Goal: Information Seeking & Learning: Learn about a topic

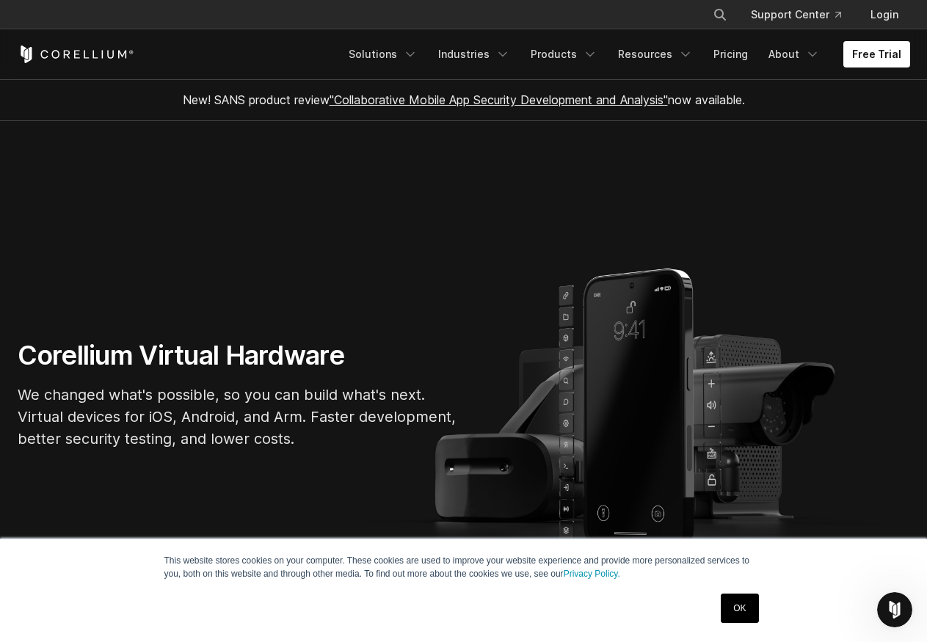
drag, startPoint x: 740, startPoint y: 590, endPoint x: 733, endPoint y: 599, distance: 11.0
click at [733, 598] on div "OK" at bounding box center [739, 608] width 46 height 38
click at [734, 602] on link "OK" at bounding box center [739, 608] width 37 height 29
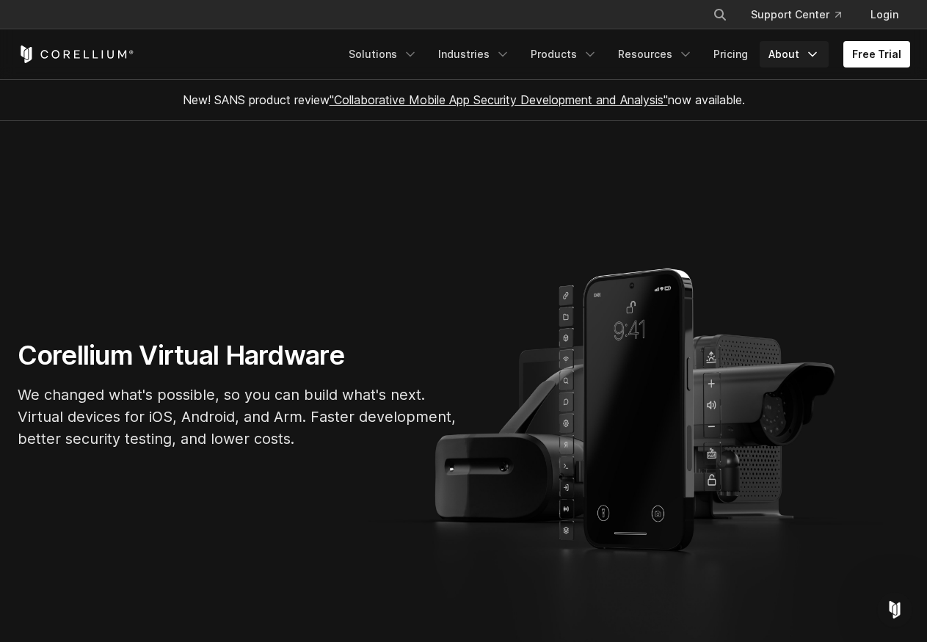
click at [790, 56] on link "About" at bounding box center [794, 54] width 69 height 26
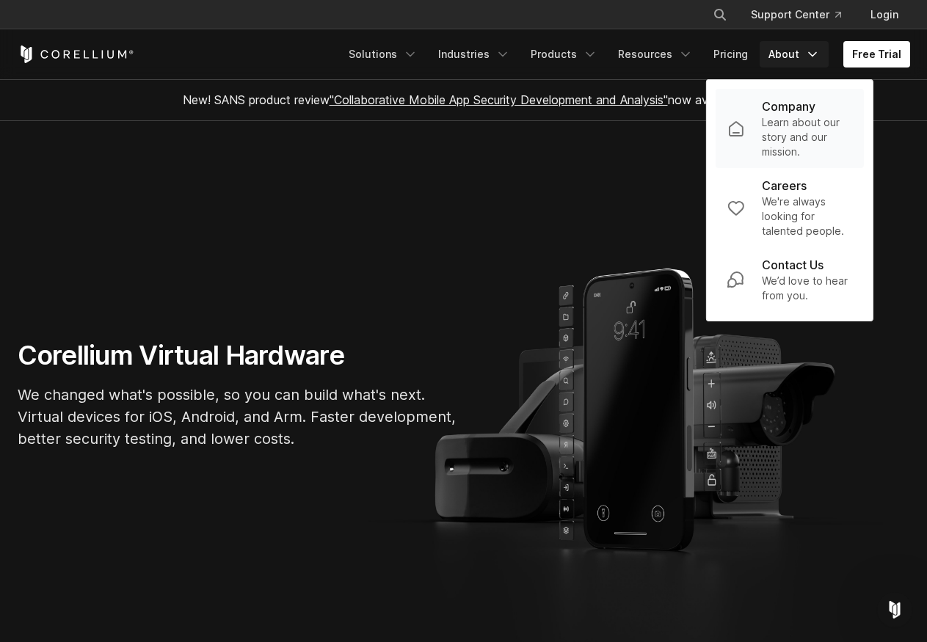
click at [784, 121] on p "Learn about our story and our mission." at bounding box center [807, 137] width 90 height 44
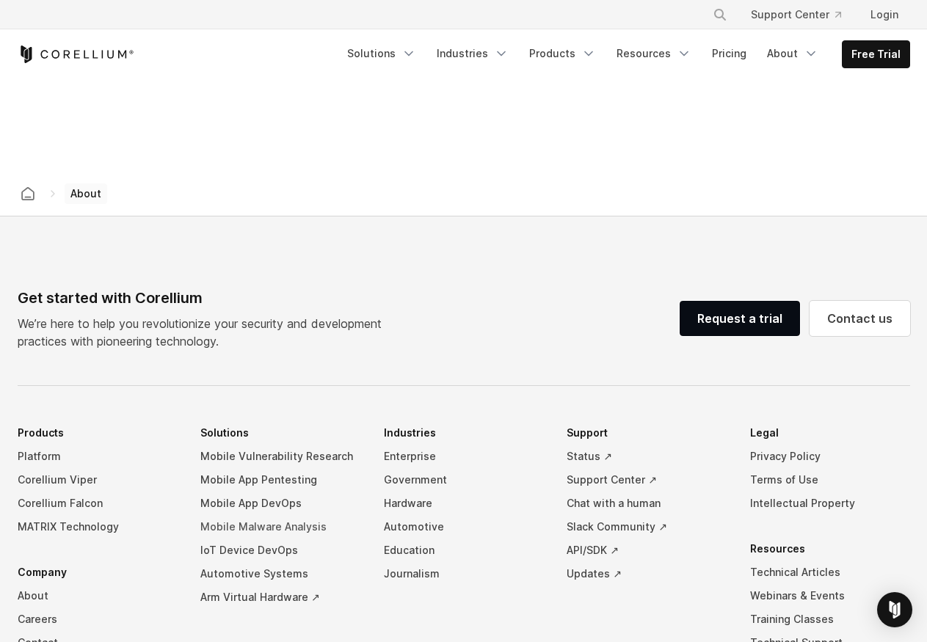
scroll to position [2422, 0]
